Goal: Navigation & Orientation: Find specific page/section

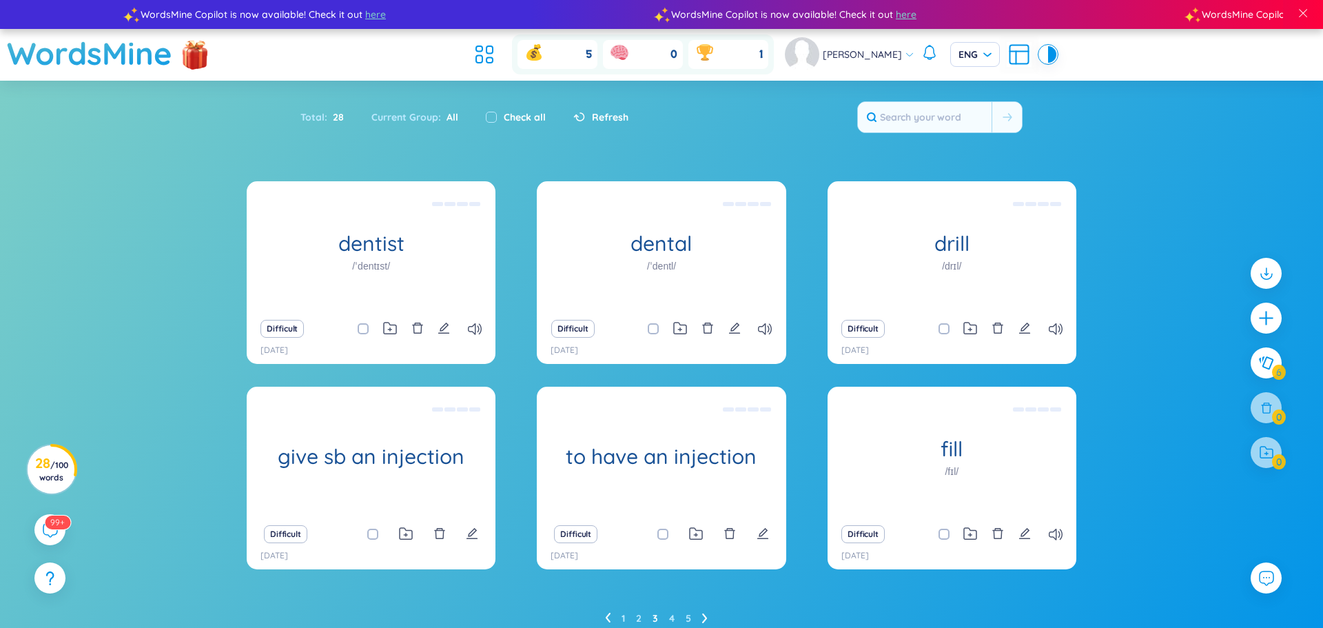
scroll to position [56, 0]
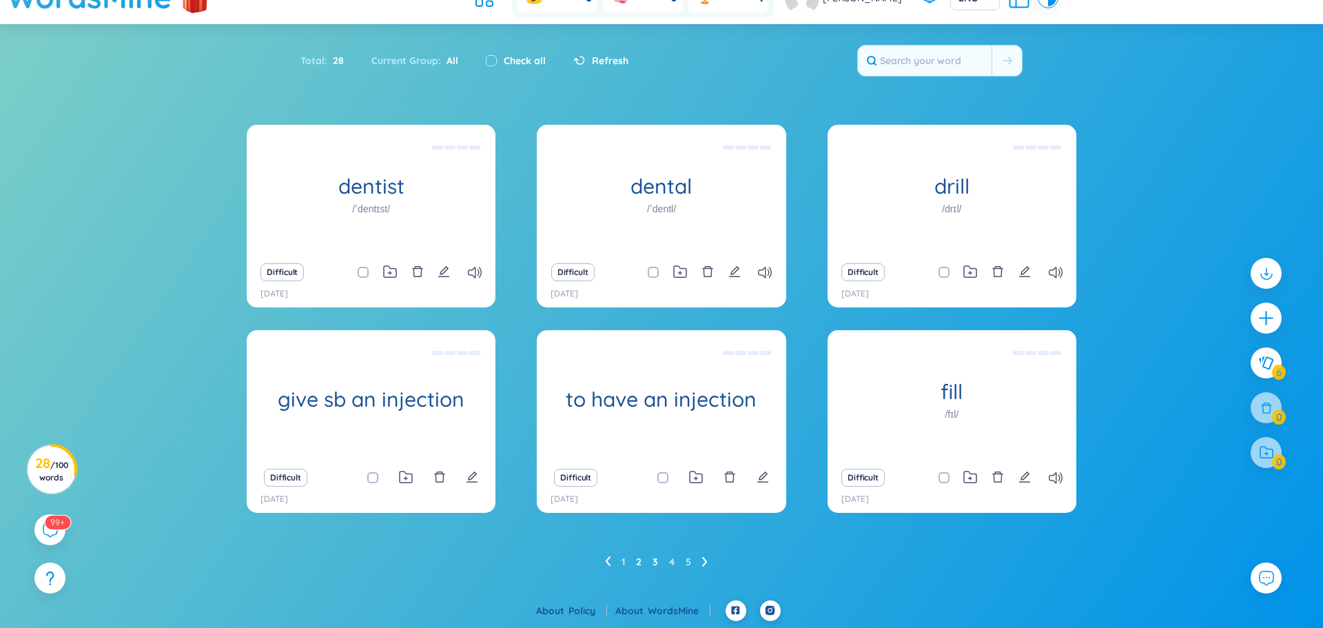
click at [638, 568] on link "2" at bounding box center [639, 561] width 6 height 21
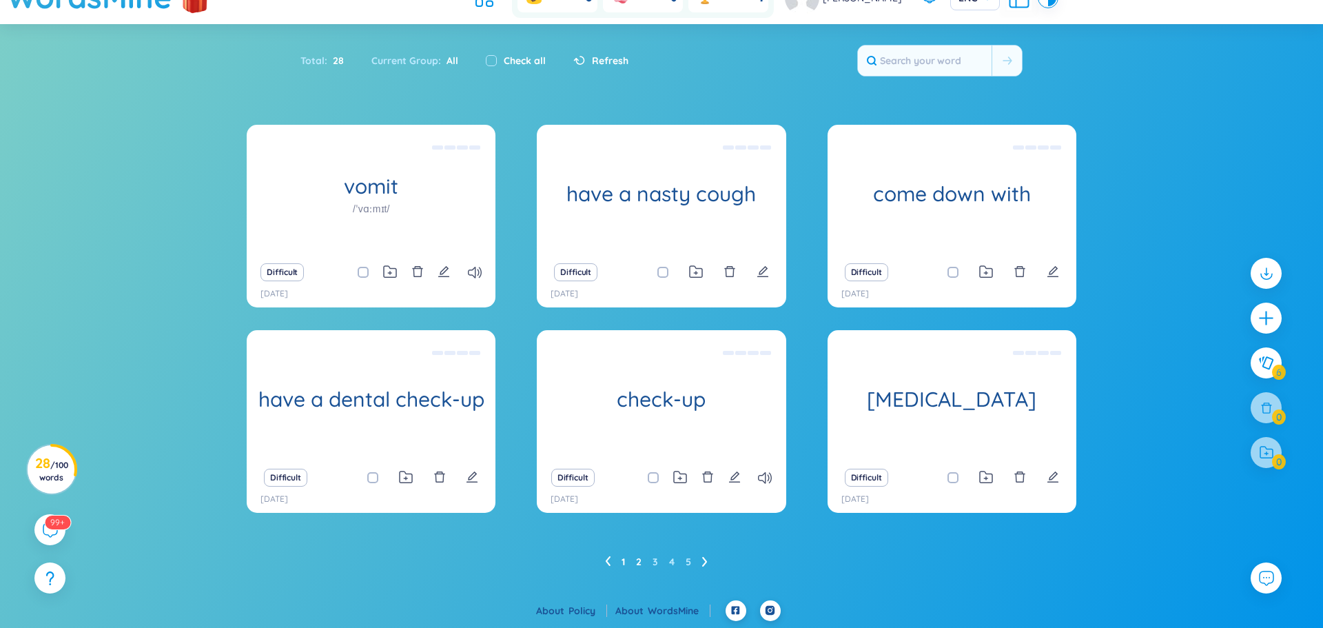
click at [624, 557] on link "1" at bounding box center [622, 561] width 3 height 21
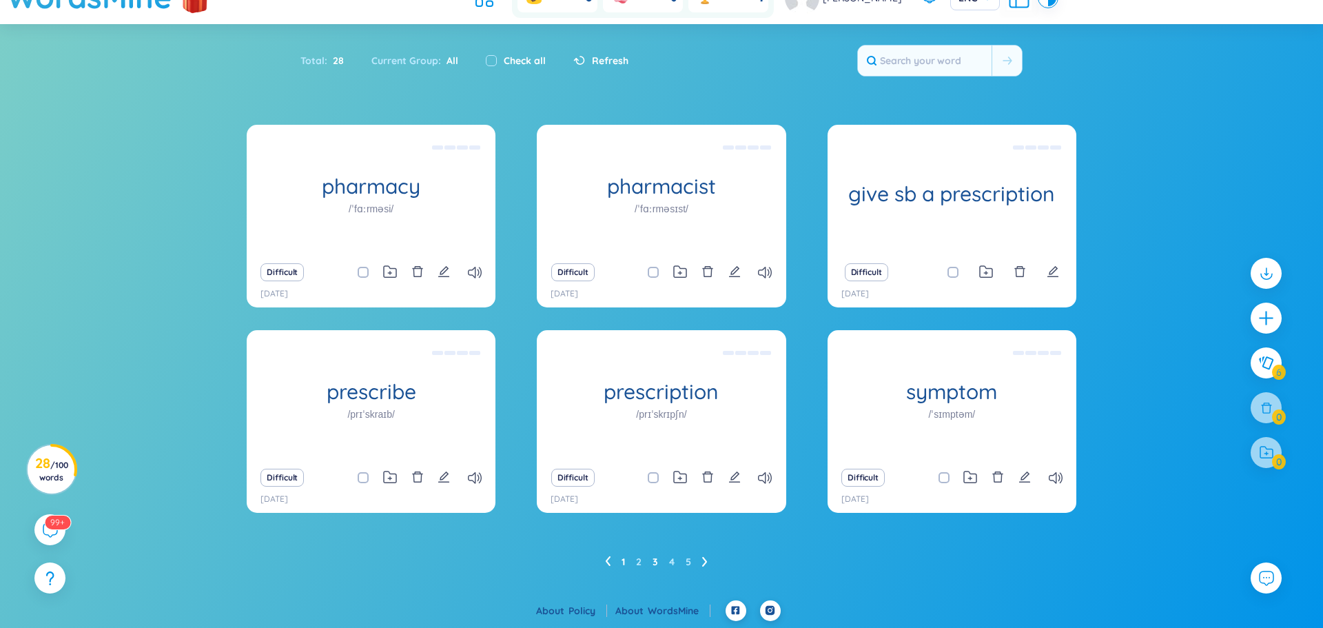
click at [655, 562] on link "3" at bounding box center [655, 561] width 6 height 21
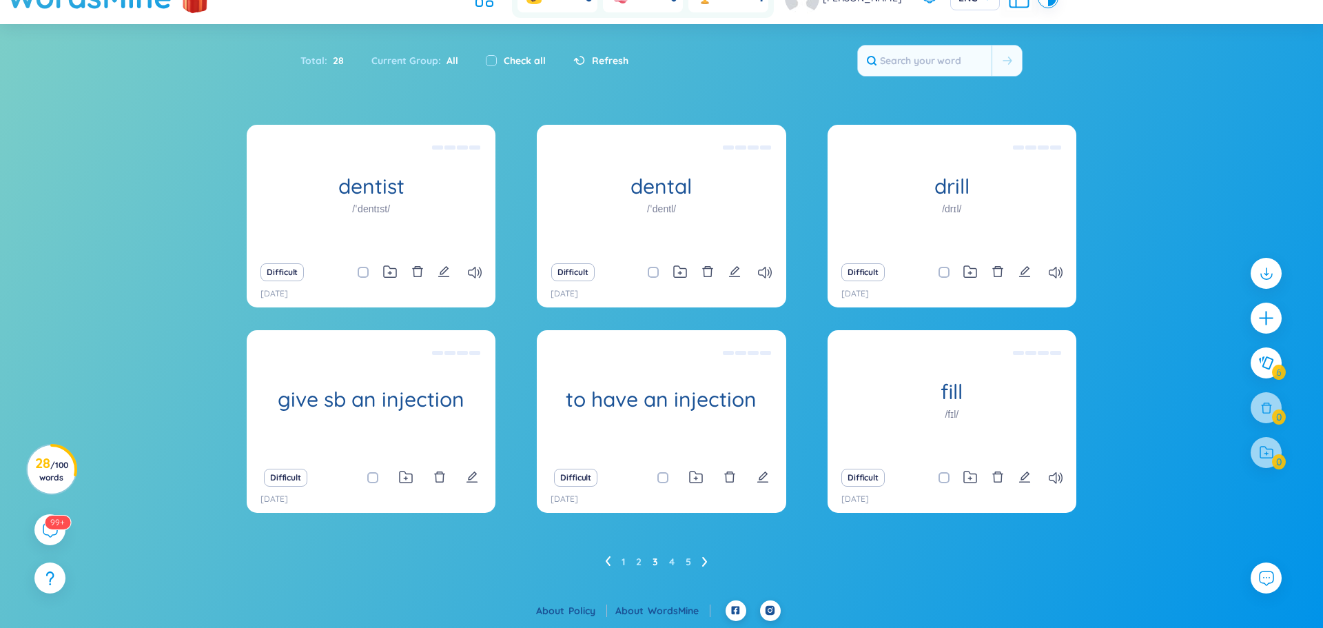
click at [667, 561] on ul "1 2 3 4 5" at bounding box center [662, 561] width 114 height 22
click at [670, 563] on link "4" at bounding box center [672, 561] width 6 height 21
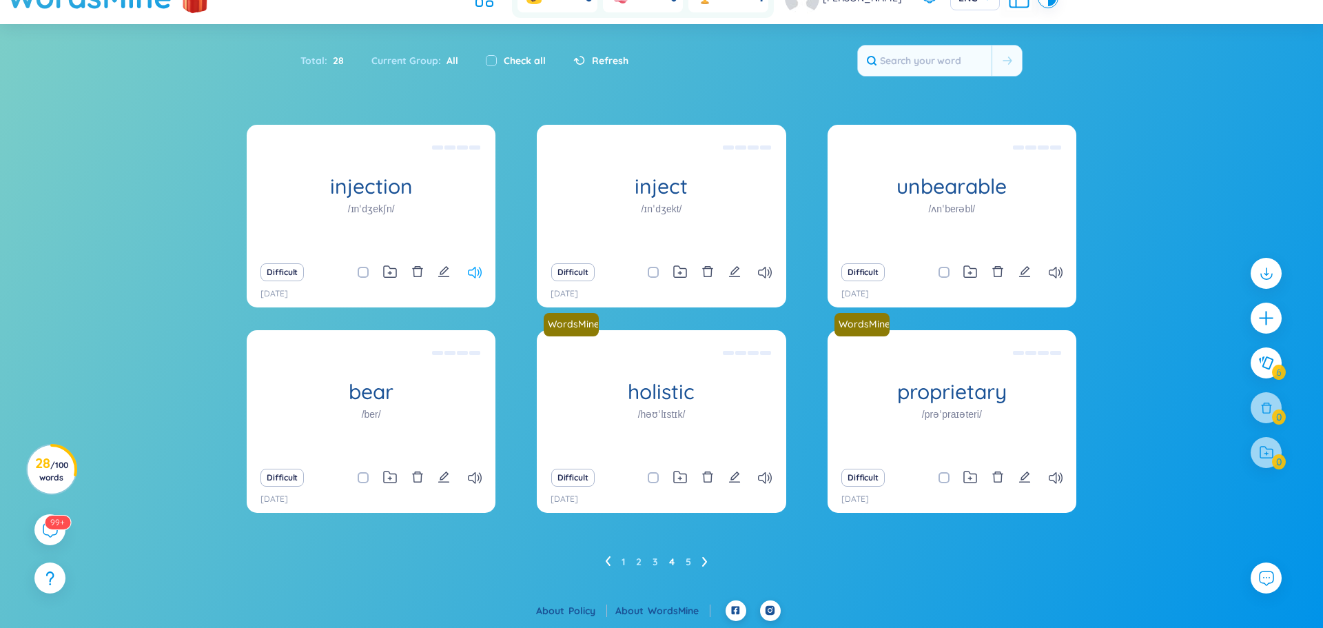
click at [481, 273] on icon at bounding box center [475, 273] width 14 height 12
click at [628, 566] on ul "1 2 3 4 5" at bounding box center [662, 561] width 114 height 22
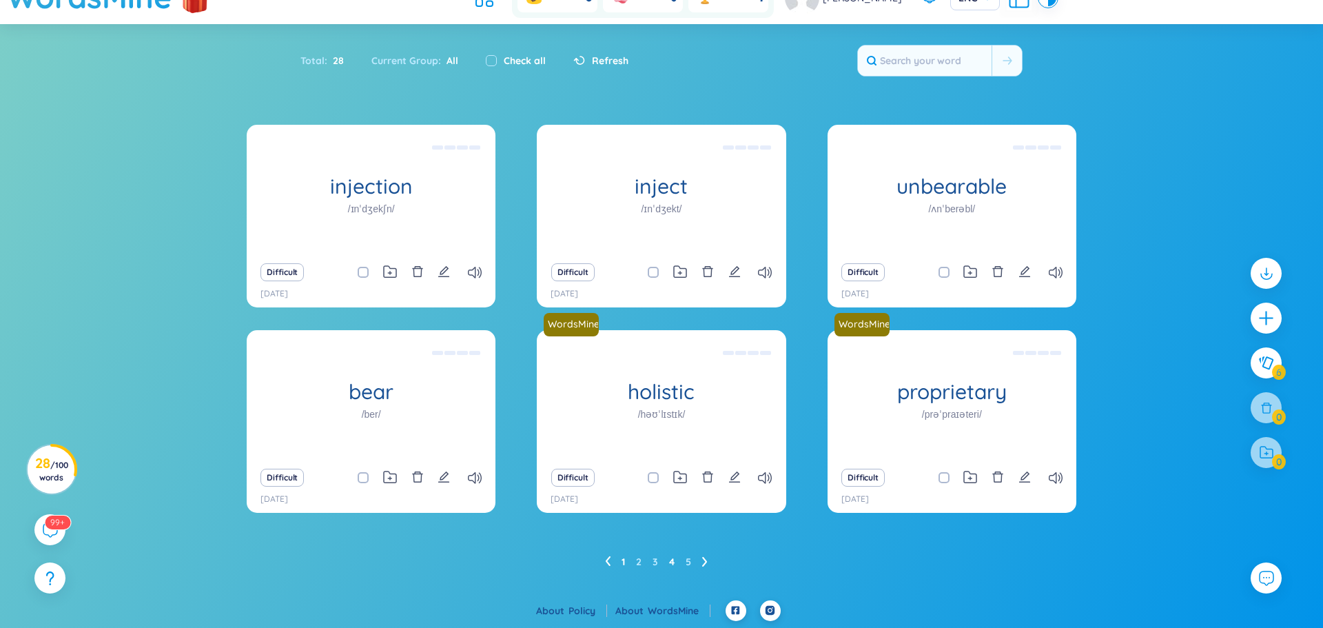
click at [621, 563] on link "1" at bounding box center [622, 561] width 3 height 21
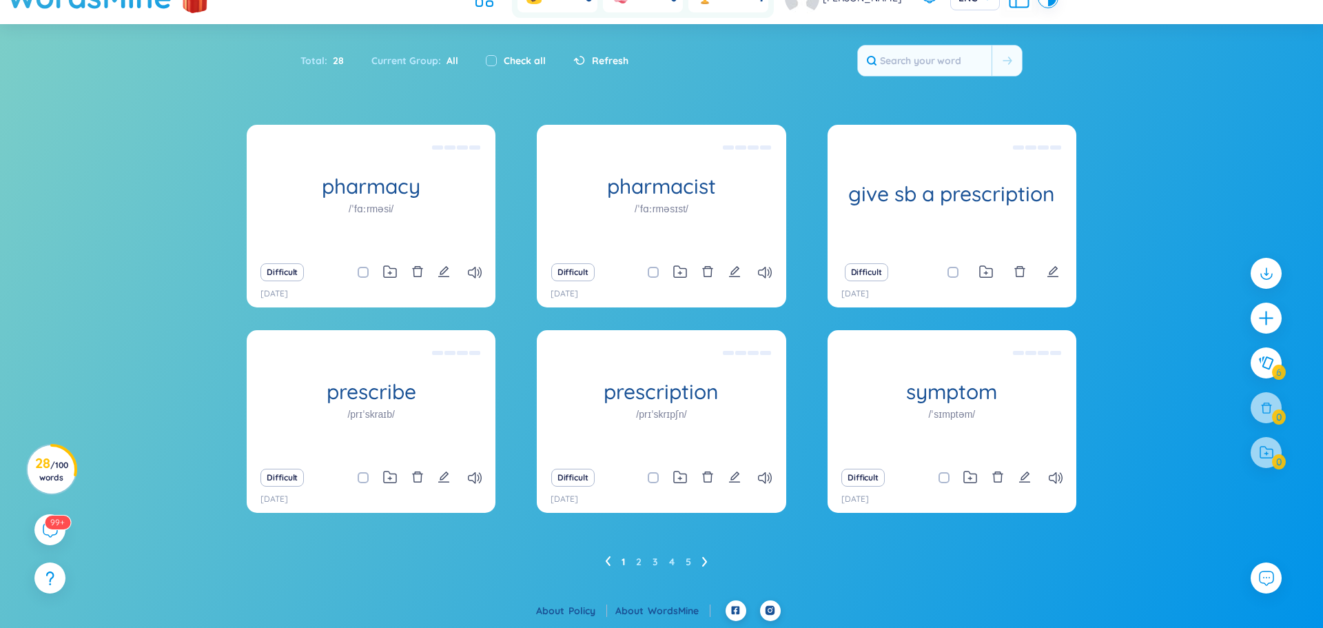
click at [632, 566] on ul "1 2 3 4 5" at bounding box center [662, 561] width 114 height 22
click at [633, 566] on ul "1 2 3 4 5" at bounding box center [662, 561] width 114 height 22
click at [634, 566] on ul "1 2 3 4 5" at bounding box center [662, 561] width 114 height 22
click at [763, 476] on icon at bounding box center [765, 478] width 14 height 12
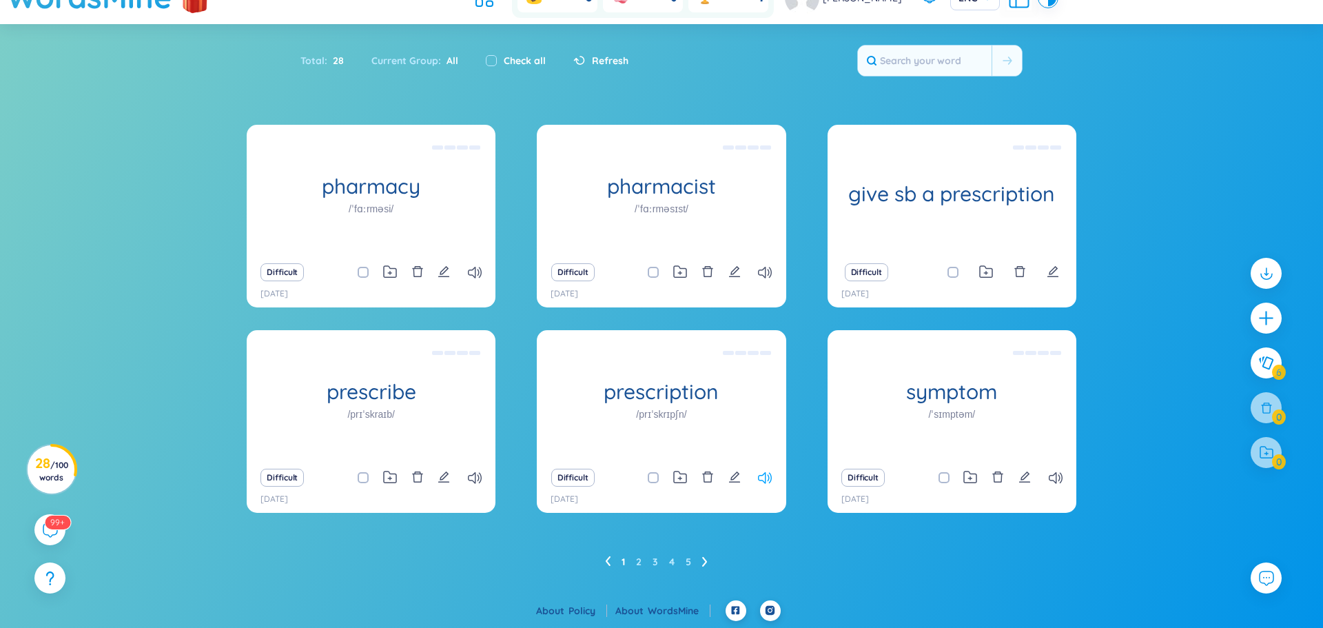
click at [763, 476] on icon at bounding box center [765, 478] width 14 height 12
click at [761, 273] on icon at bounding box center [765, 273] width 14 height 12
click at [641, 565] on ul "1 2 3 4 5" at bounding box center [662, 561] width 114 height 22
click at [641, 565] on link "2" at bounding box center [639, 561] width 6 height 21
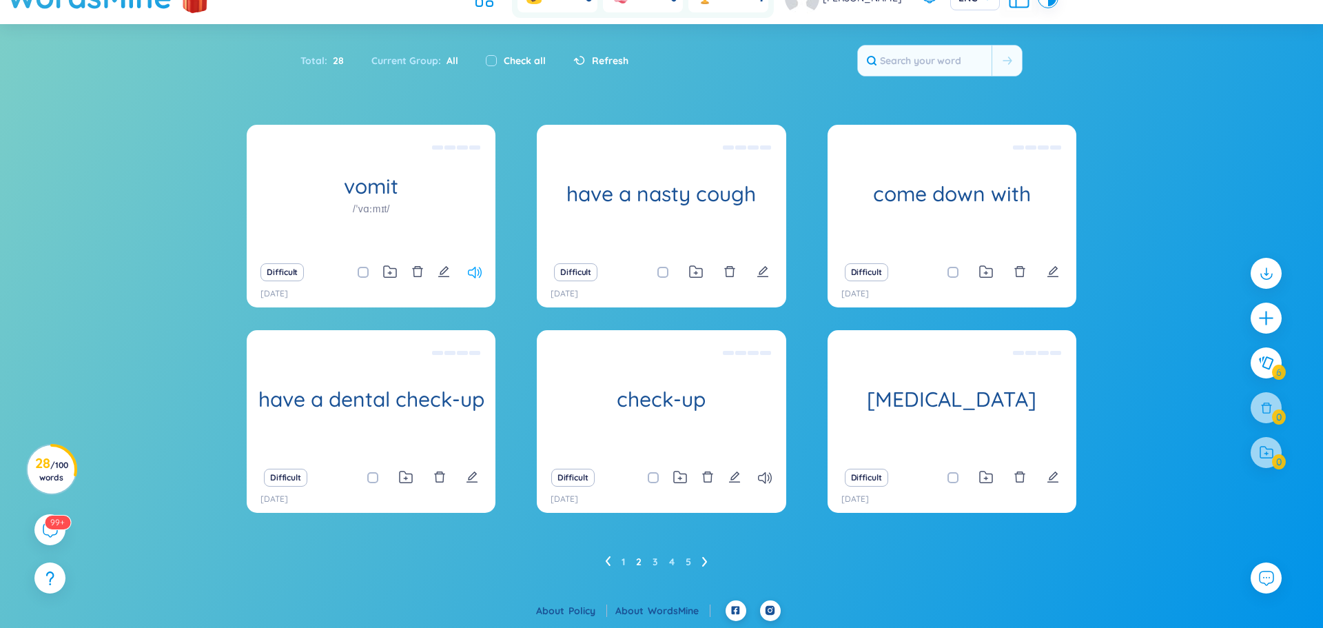
click at [480, 272] on icon at bounding box center [475, 273] width 14 height 12
